Goal: Task Accomplishment & Management: Manage account settings

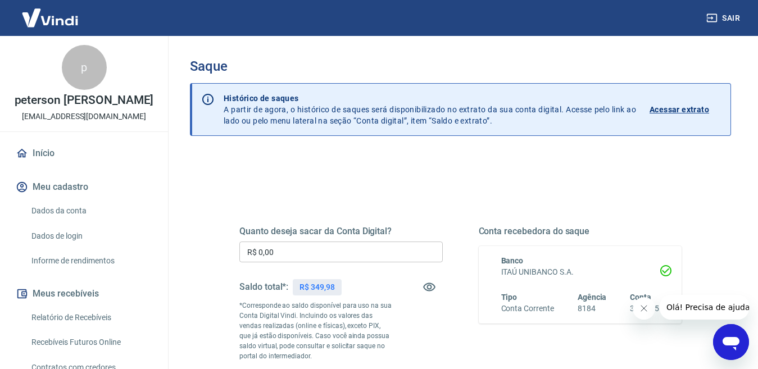
click at [306, 252] on input "R$ 0,00" at bounding box center [340, 252] width 203 height 21
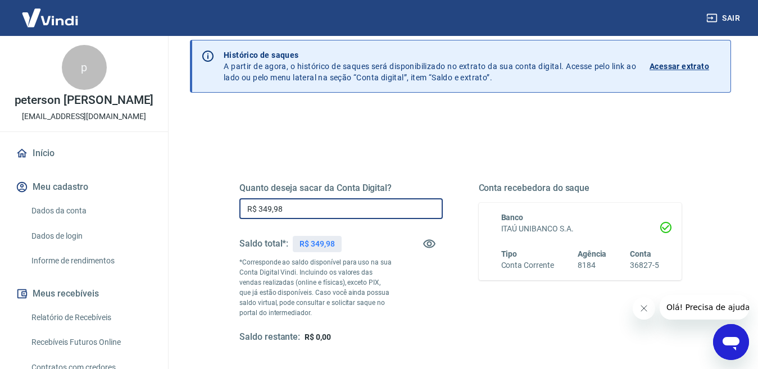
scroll to position [56, 0]
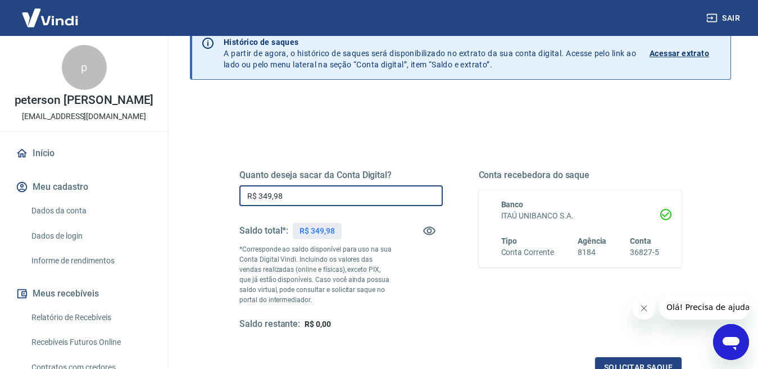
type input "R$ 349,98"
click at [451, 306] on div "Quanto deseja sacar da Conta Digital? R$ 349,98 ​ Saldo total*: R$ 349,98 *Corr…" at bounding box center [460, 250] width 442 height 161
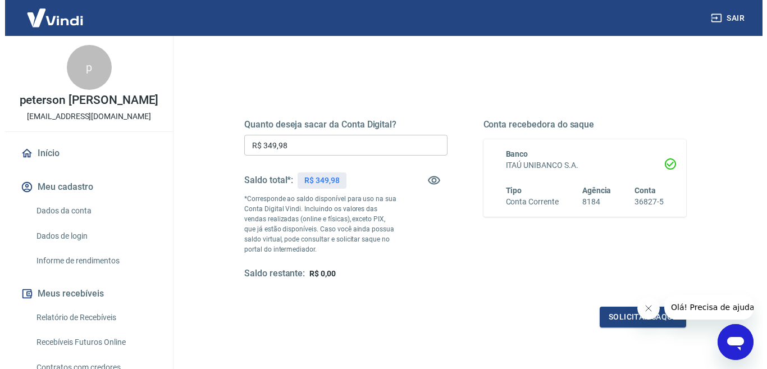
scroll to position [169, 0]
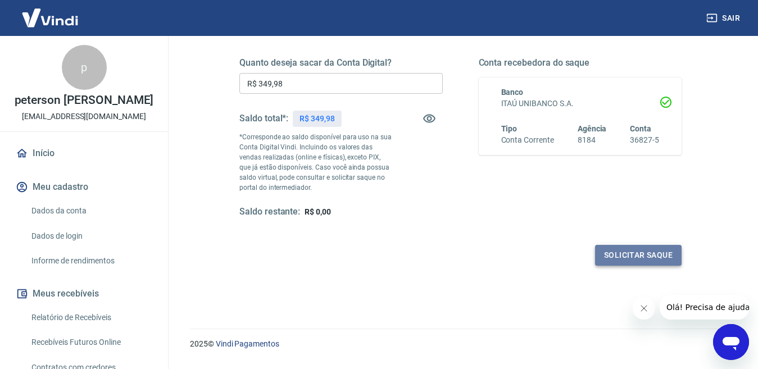
click at [624, 257] on button "Solicitar saque" at bounding box center [638, 255] width 87 height 21
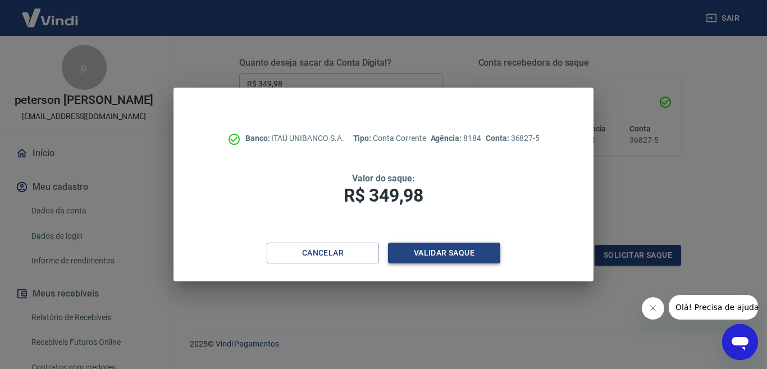
click at [428, 255] on button "Validar saque" at bounding box center [444, 253] width 112 height 21
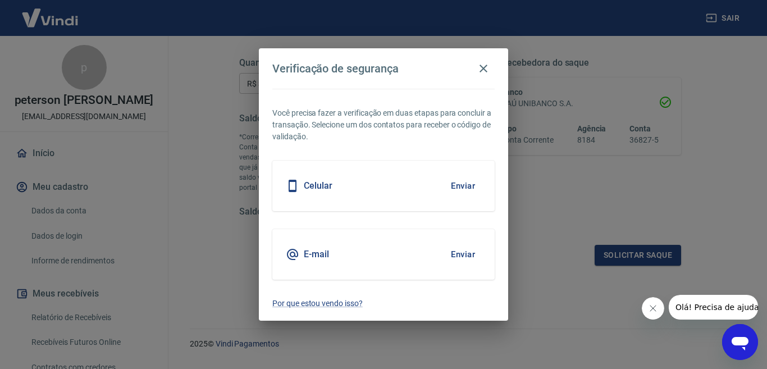
click at [388, 247] on div "E-mail Enviar" at bounding box center [383, 254] width 222 height 51
click at [458, 255] on button "Enviar" at bounding box center [463, 255] width 37 height 24
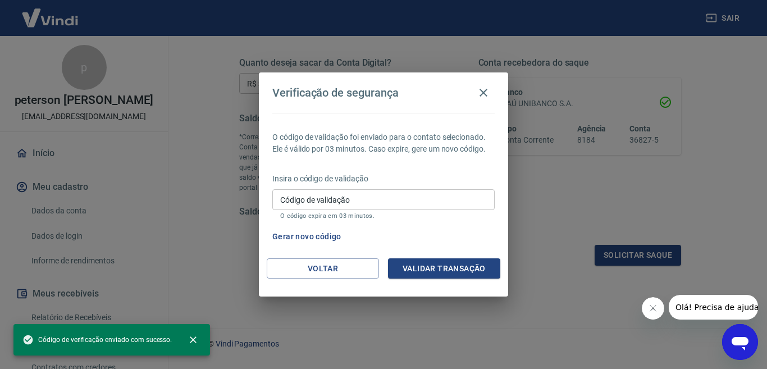
click at [405, 199] on input "Código de validação" at bounding box center [383, 199] width 222 height 21
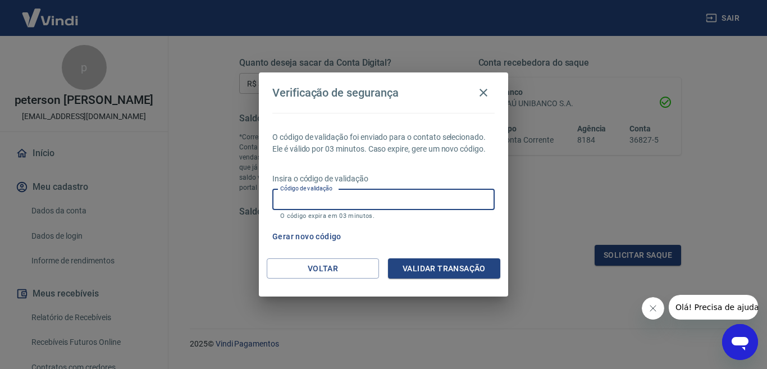
click at [335, 198] on input "Código de validação" at bounding box center [383, 199] width 222 height 21
paste input "882635"
type input "882635"
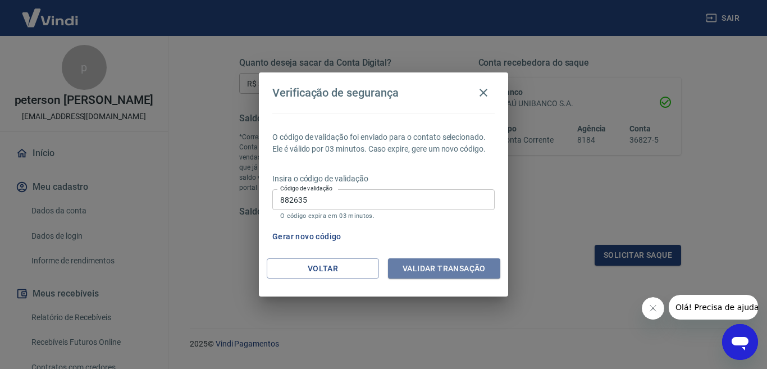
click at [428, 269] on button "Validar transação" at bounding box center [444, 268] width 112 height 21
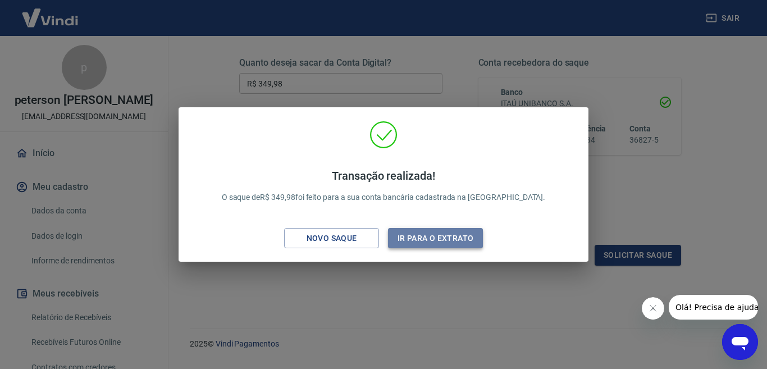
click at [452, 238] on button "Ir para o extrato" at bounding box center [435, 238] width 95 height 21
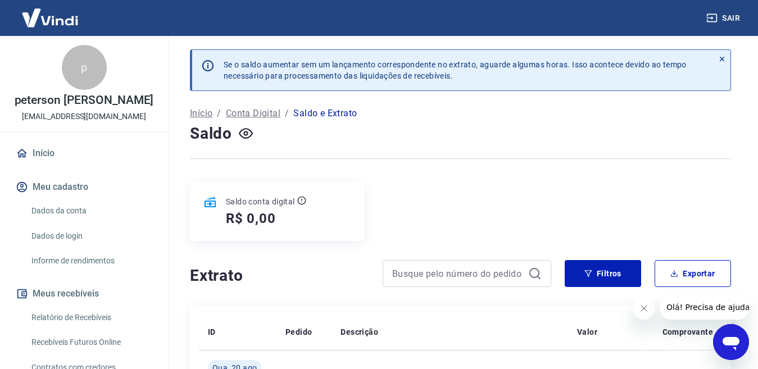
click at [42, 12] on img at bounding box center [49, 18] width 73 height 34
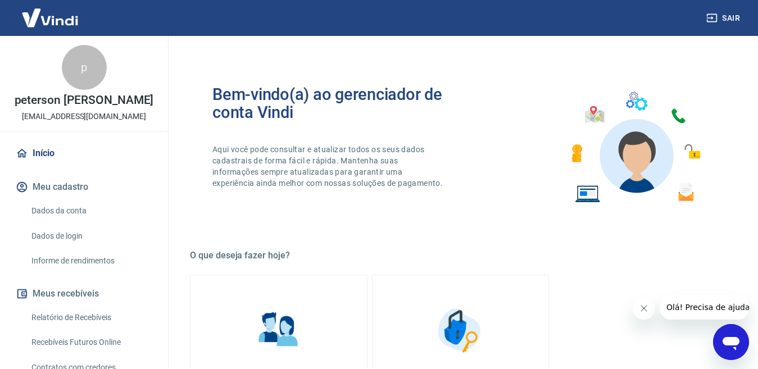
click at [42, 153] on link "Início" at bounding box center [83, 153] width 141 height 25
click at [50, 15] on img at bounding box center [49, 18] width 73 height 34
